Goal: Transaction & Acquisition: Purchase product/service

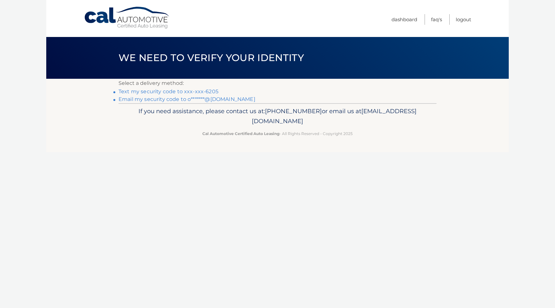
click at [180, 91] on link "Text my security code to xxx-xxx-6205" at bounding box center [169, 91] width 100 height 6
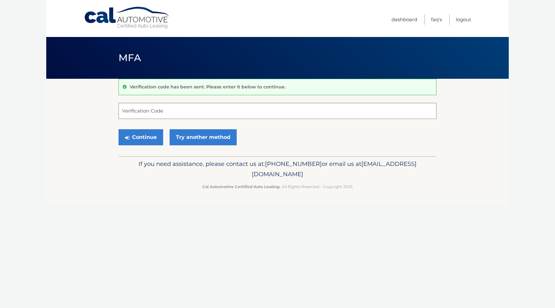
click at [206, 111] on input "Verification Code" at bounding box center [278, 111] width 318 height 16
type input "562093"
click at [119, 129] on button "Continue" at bounding box center [141, 137] width 45 height 16
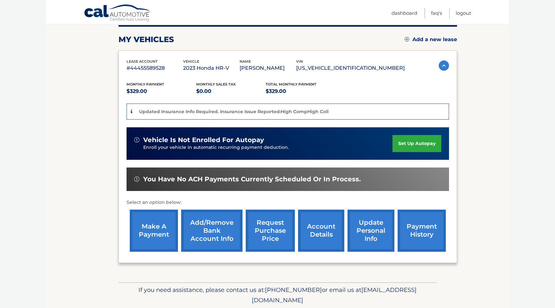
scroll to position [105, 0]
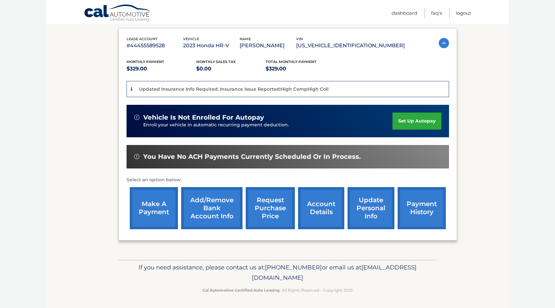
click at [156, 212] on link "make a payment" at bounding box center [154, 208] width 48 height 42
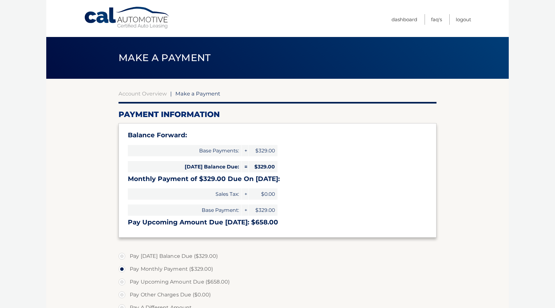
select select "YTlkMjAxOWYtNjdjOC00Y2IxLWFkMjctMDQwZDJkNGViNzgy"
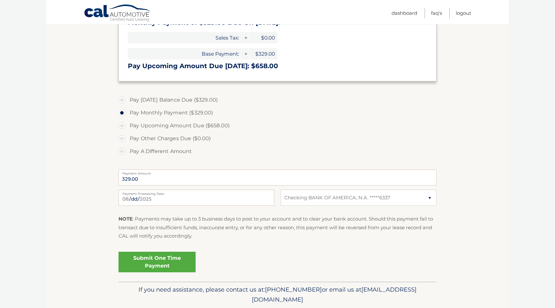
scroll to position [162, 0]
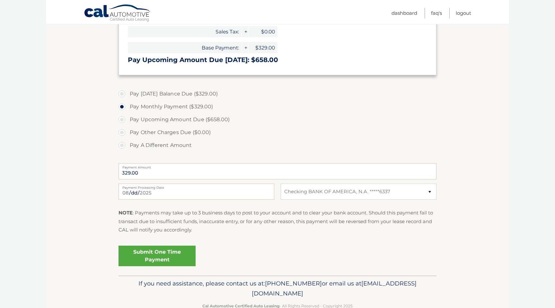
click at [185, 252] on link "Submit One Time Payment" at bounding box center [157, 255] width 77 height 21
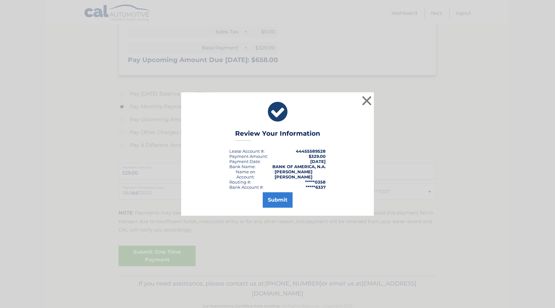
click at [281, 211] on div "× Review Your Information Lease Account #: 44455589528 Payment Amount: $329.00 …" at bounding box center [277, 153] width 193 height 123
click at [273, 190] on div "Submit" at bounding box center [277, 199] width 177 height 18
click at [273, 192] on button "Submit" at bounding box center [278, 199] width 30 height 15
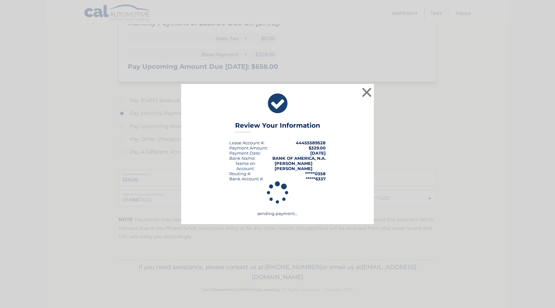
scroll to position [156, 0]
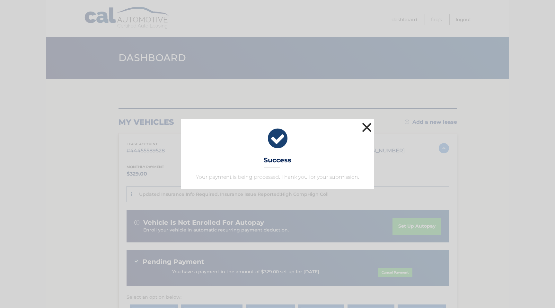
click at [368, 126] on button "×" at bounding box center [366, 127] width 13 height 13
